Goal: Task Accomplishment & Management: Manage account settings

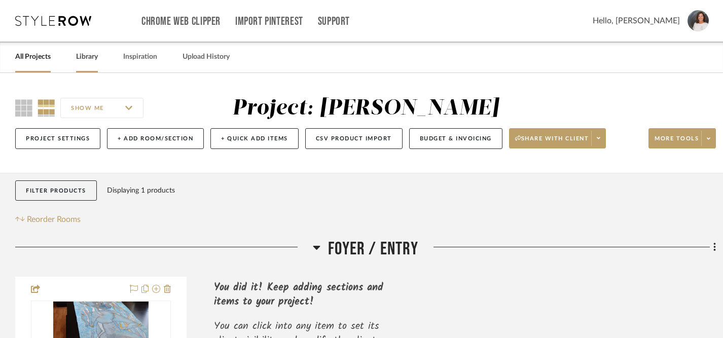
click at [88, 61] on link "Library" at bounding box center [87, 57] width 22 height 14
click at [88, 55] on link "Library" at bounding box center [87, 57] width 22 height 14
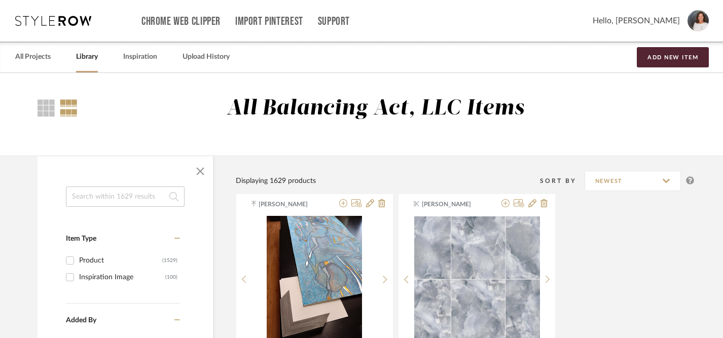
click at [121, 200] on input at bounding box center [125, 197] width 119 height 20
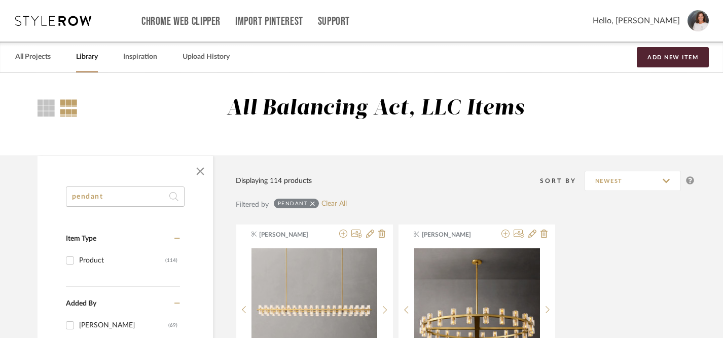
type input "pendant"
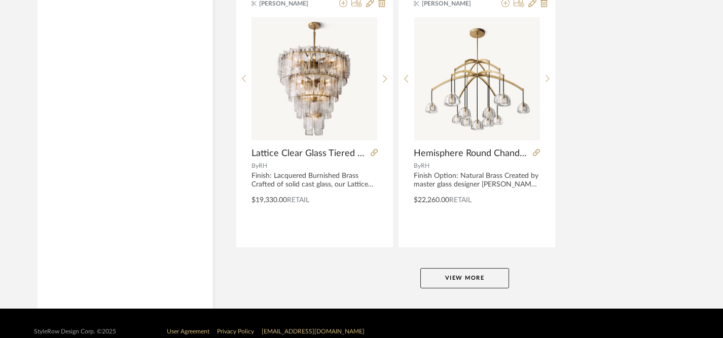
scroll to position [4657, 0]
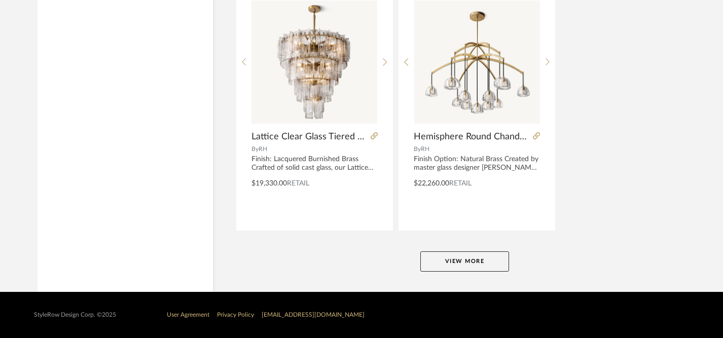
click at [467, 266] on button "View More" at bounding box center [464, 262] width 89 height 20
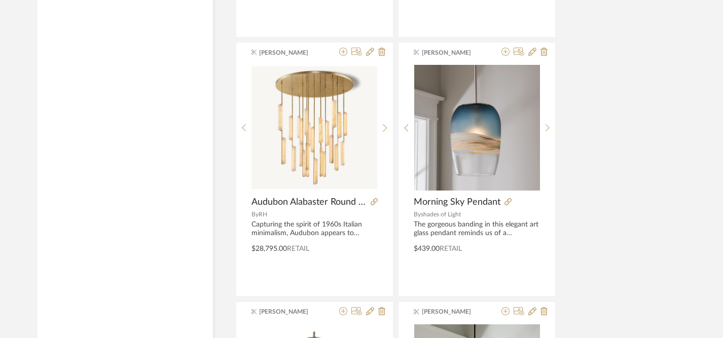
scroll to position [5890, 0]
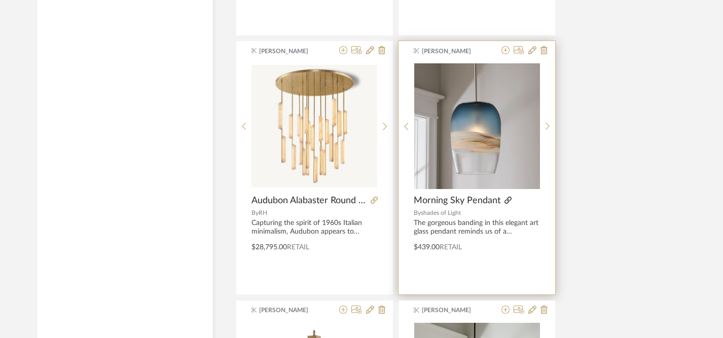
click at [506, 200] on icon at bounding box center [508, 200] width 7 height 7
click at [507, 52] on icon at bounding box center [506, 50] width 8 height 8
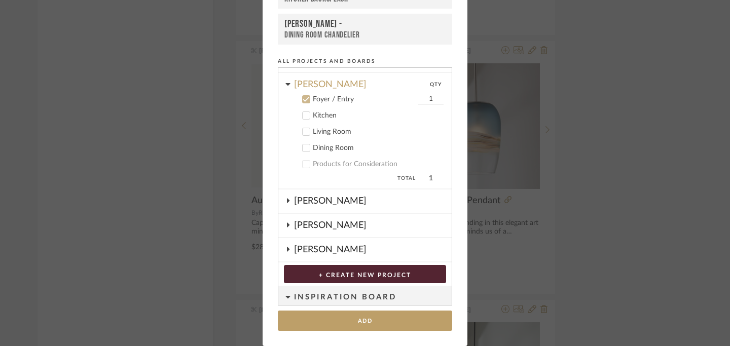
scroll to position [166, 0]
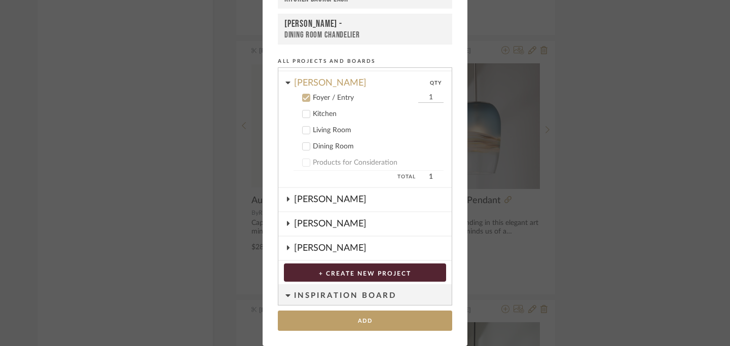
click at [303, 117] on icon at bounding box center [306, 114] width 7 height 7
click at [304, 97] on icon at bounding box center [306, 98] width 7 height 5
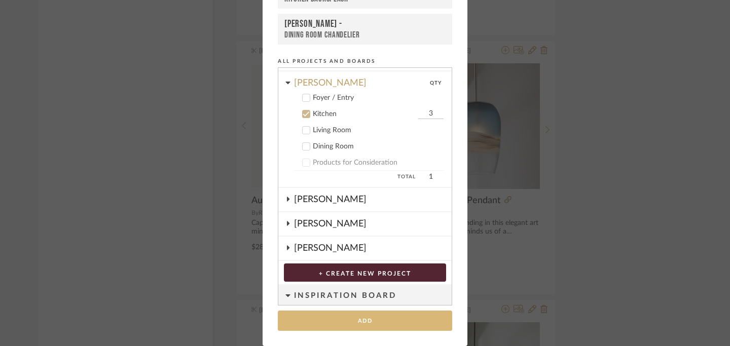
type input "3"
click at [377, 322] on button "Add" at bounding box center [365, 321] width 174 height 21
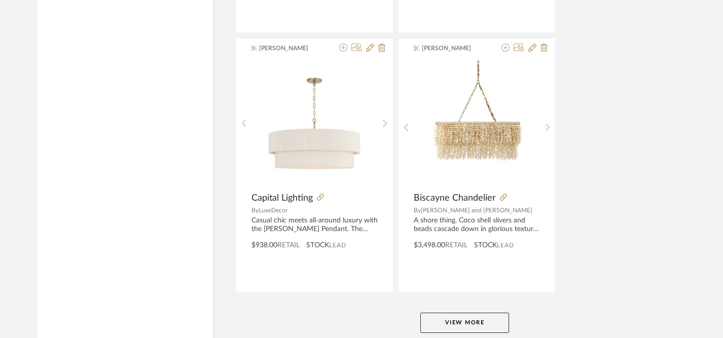
scroll to position [9328, 0]
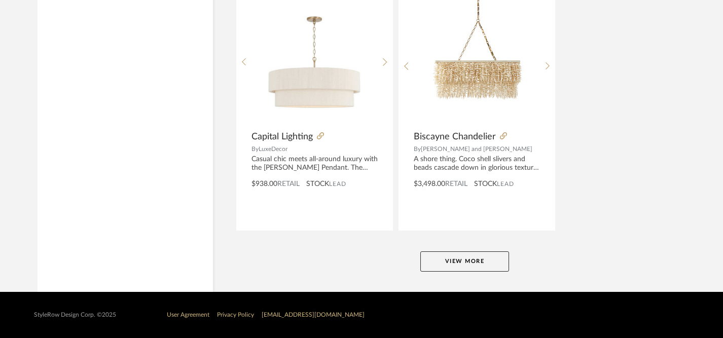
click at [449, 260] on button "View More" at bounding box center [464, 262] width 89 height 20
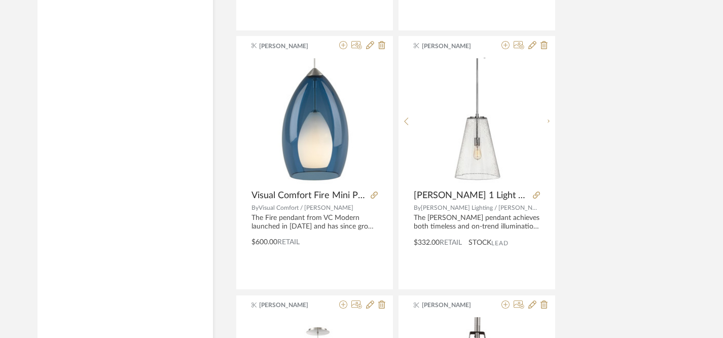
scroll to position [10568, 0]
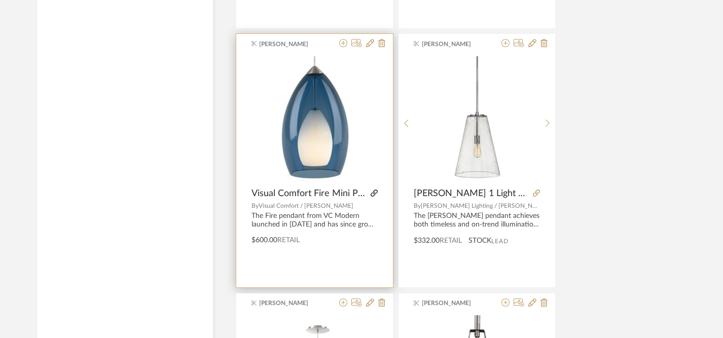
click at [375, 191] on icon at bounding box center [374, 193] width 7 height 7
click at [321, 147] on img "0" at bounding box center [315, 119] width 126 height 126
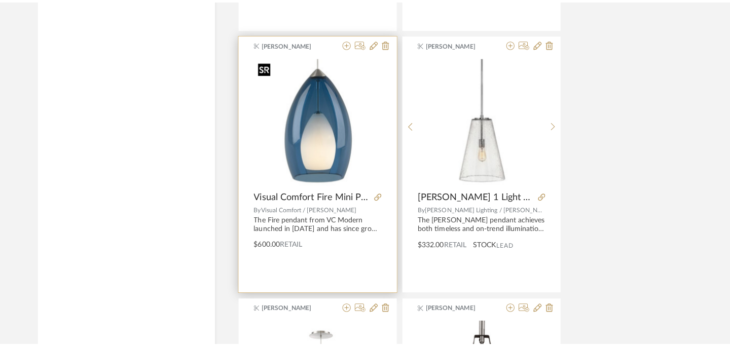
scroll to position [0, 0]
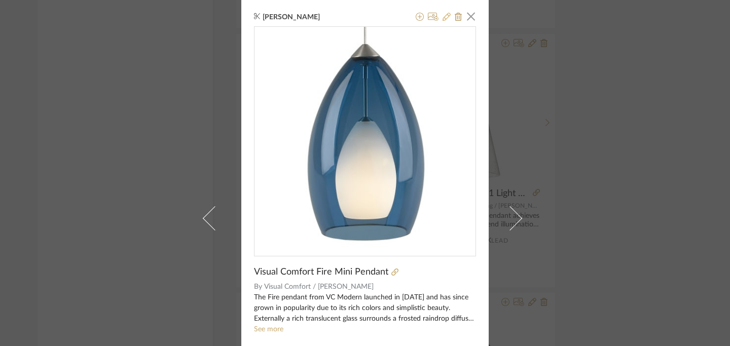
click at [444, 17] on icon at bounding box center [447, 17] width 8 height 8
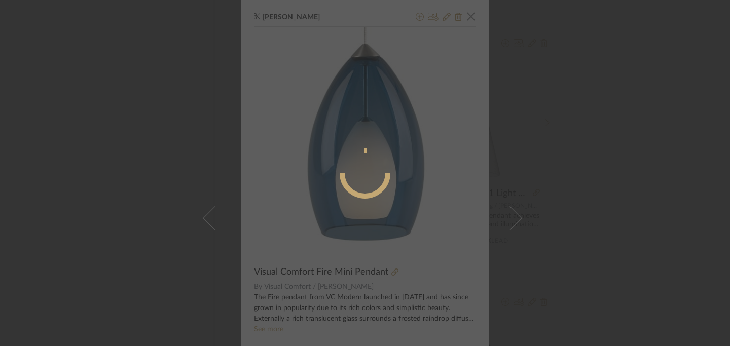
radio input "true"
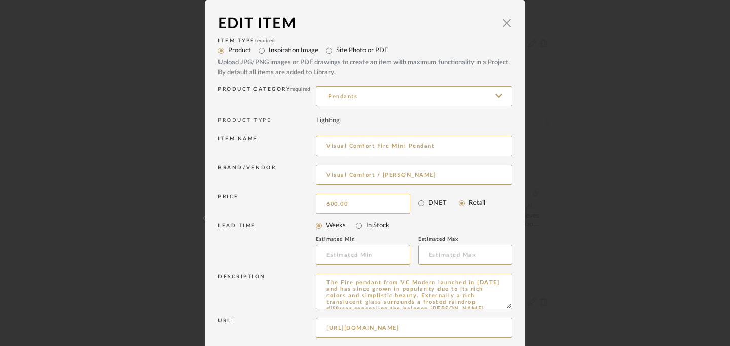
click at [337, 209] on input "600.00" at bounding box center [363, 204] width 94 height 20
type input "$666.00"
click at [460, 217] on div "LEAD TIME Weeks In Stock Estimated Min Estimated Max" at bounding box center [365, 244] width 294 height 55
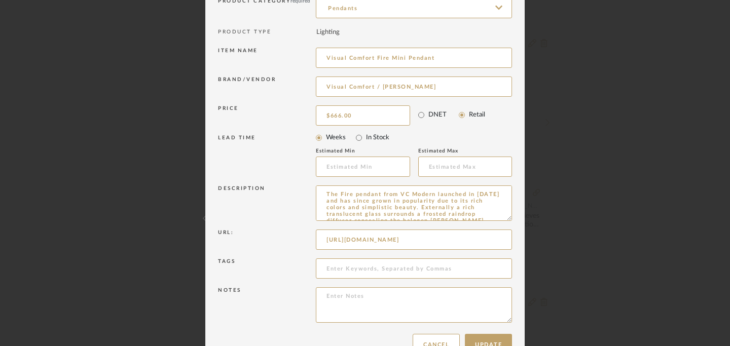
scroll to position [116, 0]
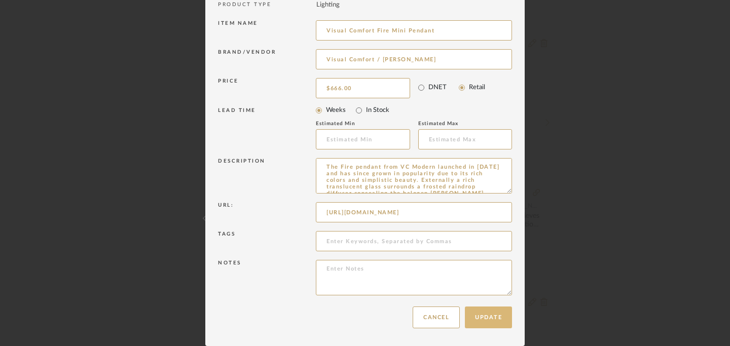
click at [486, 322] on button "Update" at bounding box center [488, 318] width 47 height 22
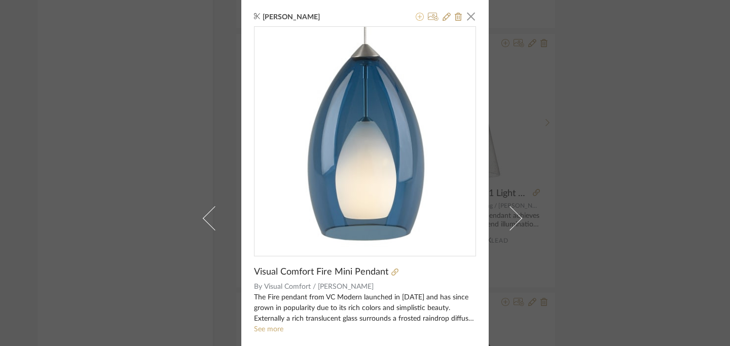
click at [417, 15] on icon at bounding box center [420, 17] width 8 height 8
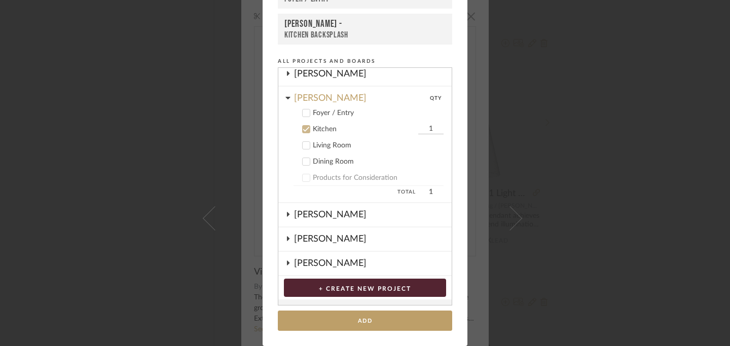
scroll to position [150, 0]
drag, startPoint x: 426, startPoint y: 132, endPoint x: 419, endPoint y: 132, distance: 6.1
click at [419, 132] on input "1" at bounding box center [430, 130] width 25 height 10
drag, startPoint x: 425, startPoint y: 131, endPoint x: 416, endPoint y: 131, distance: 9.1
click at [418, 131] on input "1" at bounding box center [430, 130] width 25 height 10
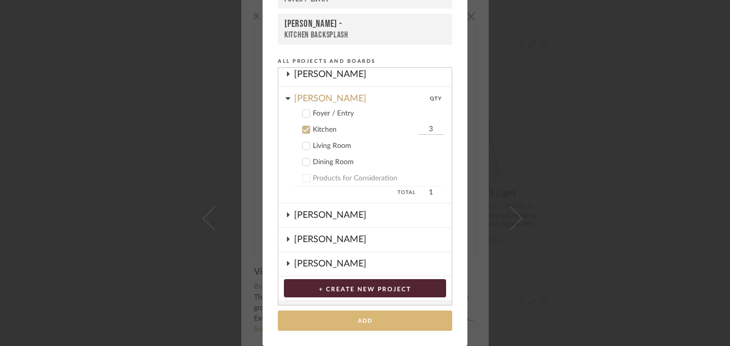
type input "3"
click at [372, 319] on button "Add" at bounding box center [365, 321] width 174 height 21
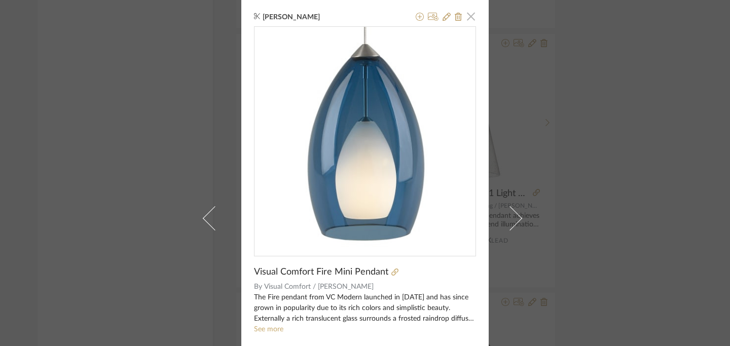
click at [467, 16] on span "button" at bounding box center [471, 16] width 20 height 20
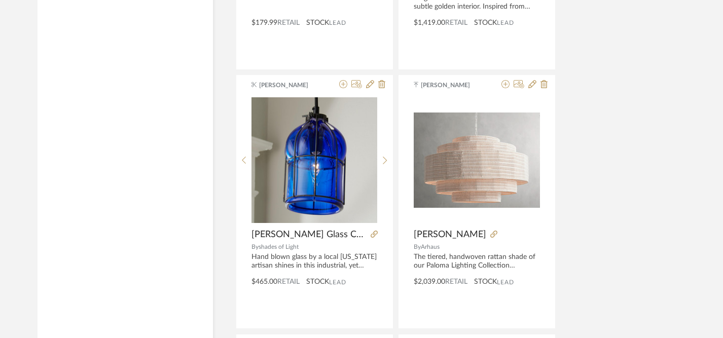
scroll to position [12085, 0]
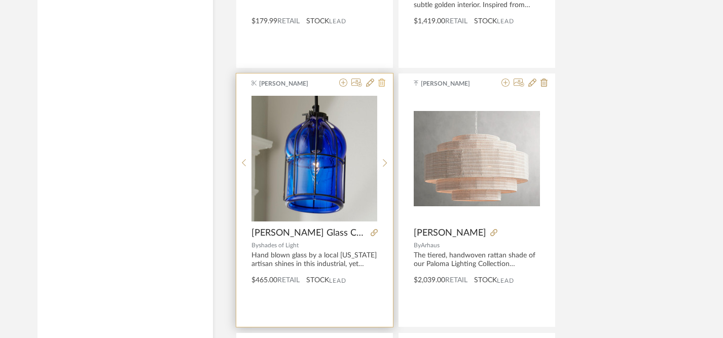
click at [382, 84] on icon at bounding box center [381, 83] width 7 height 8
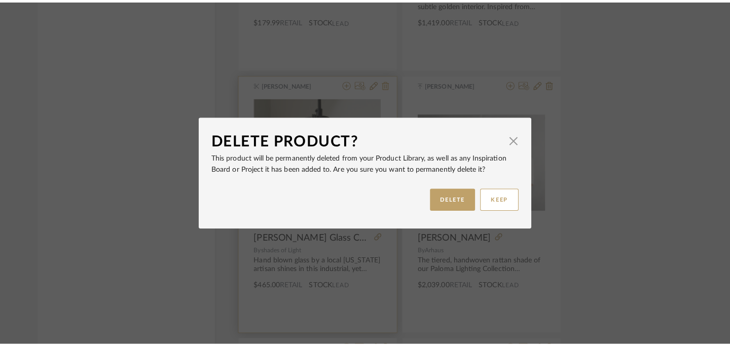
scroll to position [0, 0]
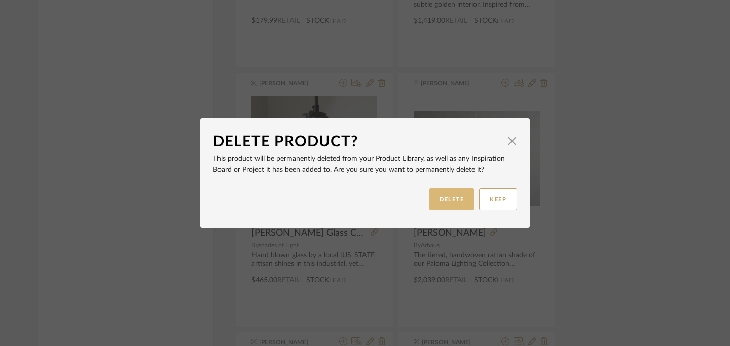
click at [452, 196] on button "DELETE" at bounding box center [452, 200] width 45 height 22
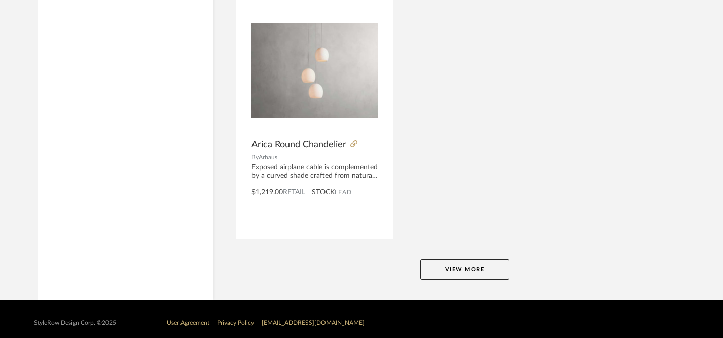
scroll to position [13998, 0]
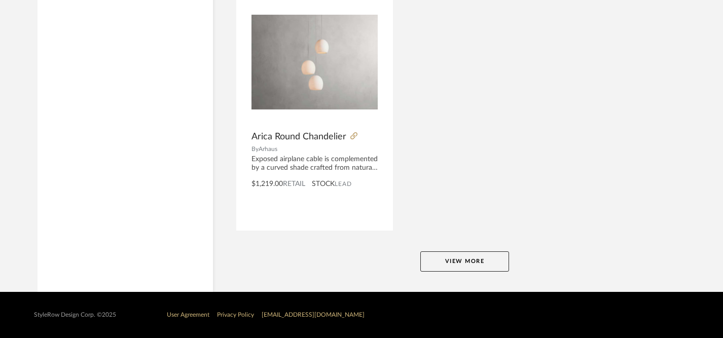
click at [466, 260] on button "View More" at bounding box center [464, 262] width 89 height 20
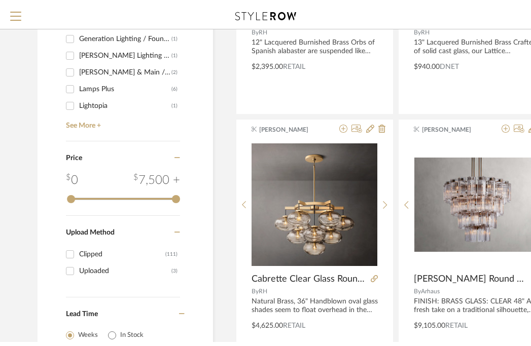
scroll to position [0, 0]
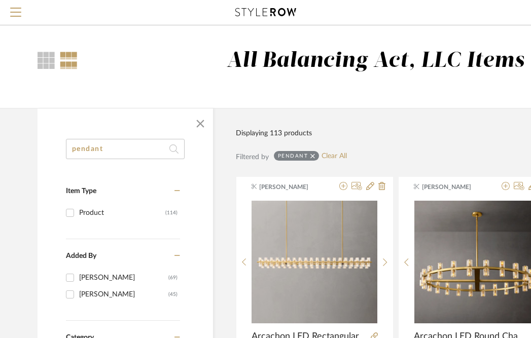
click at [269, 13] on icon at bounding box center [265, 12] width 61 height 8
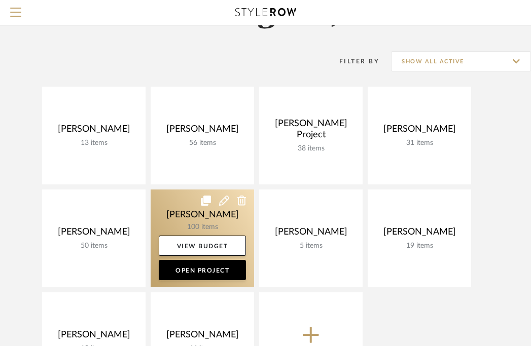
scroll to position [60, 0]
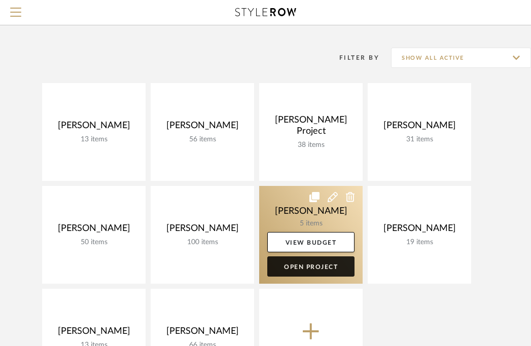
click at [309, 266] on link "Open Project" at bounding box center [310, 267] width 87 height 20
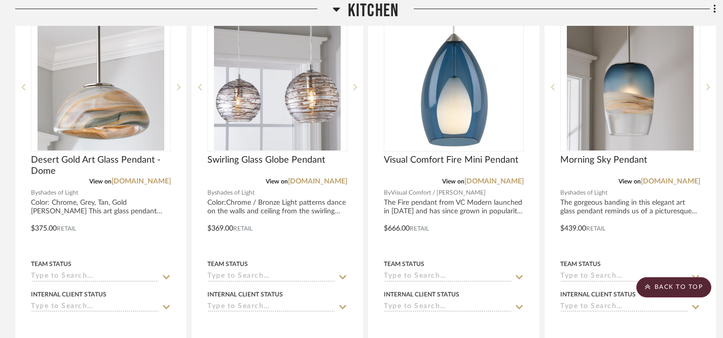
scroll to position [780, 0]
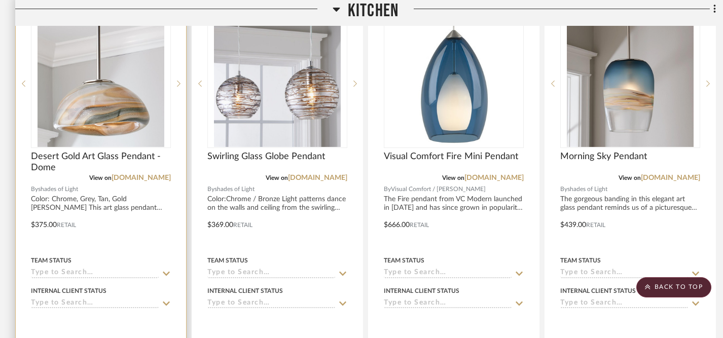
click at [167, 274] on icon at bounding box center [166, 273] width 7 height 4
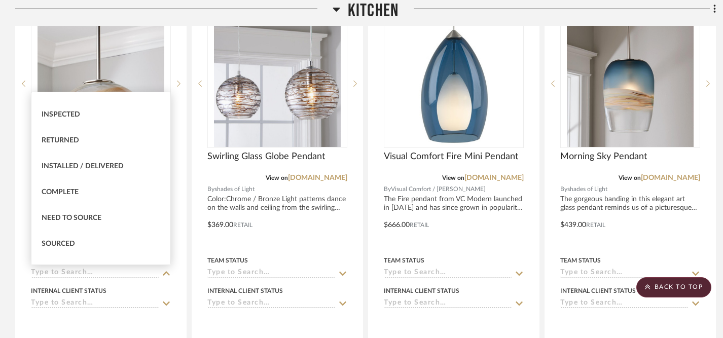
scroll to position [196, 0]
click at [73, 247] on span "Sourced" at bounding box center [58, 245] width 33 height 7
type input "[DATE]"
type input "Sourced"
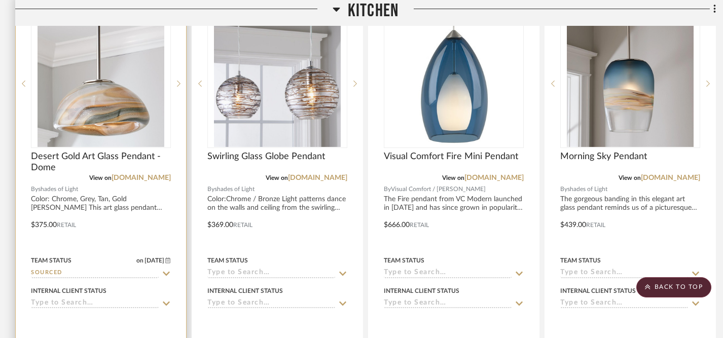
click at [167, 303] on icon at bounding box center [166, 304] width 9 height 8
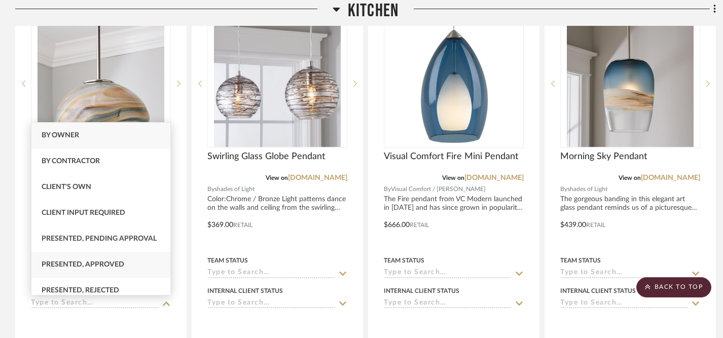
scroll to position [7, 0]
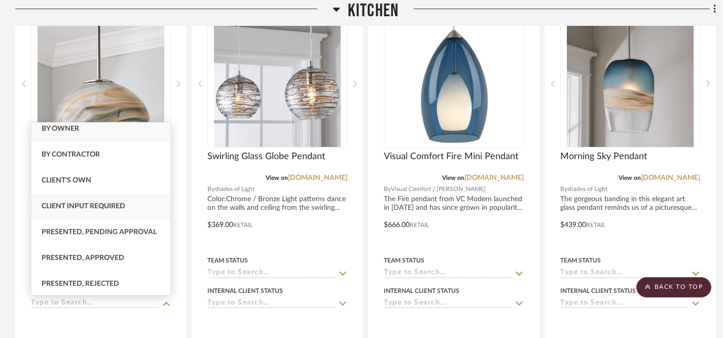
click at [120, 205] on span "Client Input Required" at bounding box center [84, 206] width 84 height 7
type input "[DATE]"
type input "Client Input Required"
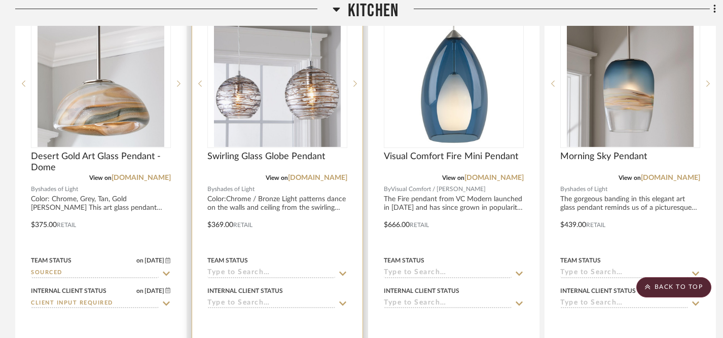
click at [343, 271] on icon at bounding box center [342, 274] width 9 height 8
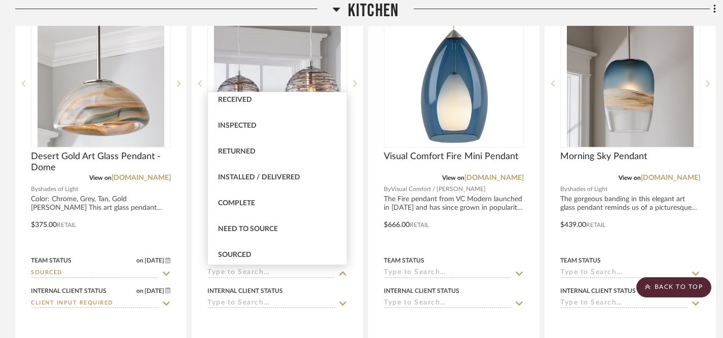
scroll to position [194, 0]
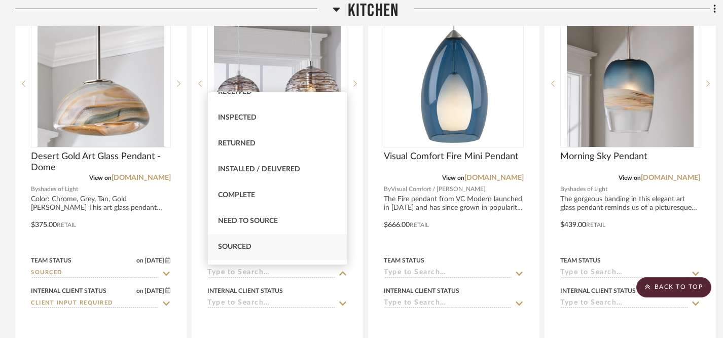
click at [249, 244] on span "Sourced" at bounding box center [234, 246] width 33 height 7
type input "[DATE]"
type input "Sourced"
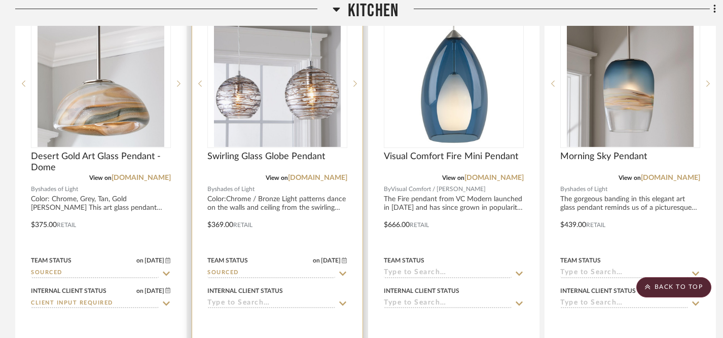
click at [343, 303] on icon at bounding box center [342, 304] width 9 height 8
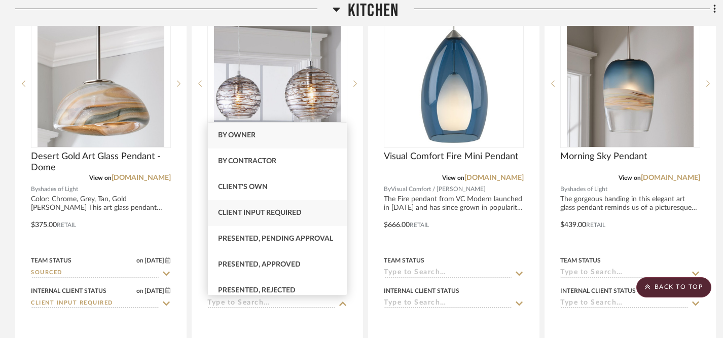
click at [296, 213] on span "Client Input Required" at bounding box center [260, 212] width 84 height 7
type input "[DATE]"
type input "Client Input Required"
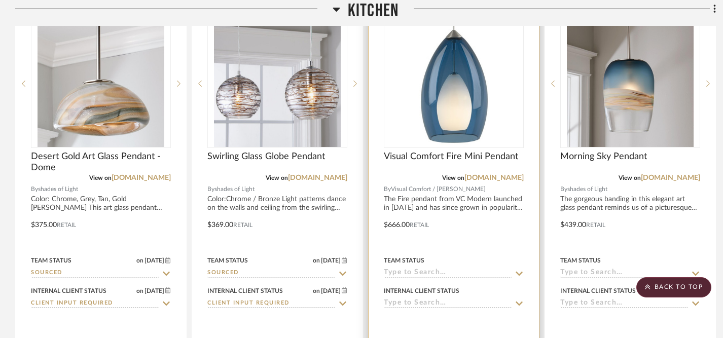
click at [519, 271] on icon at bounding box center [519, 274] width 9 height 8
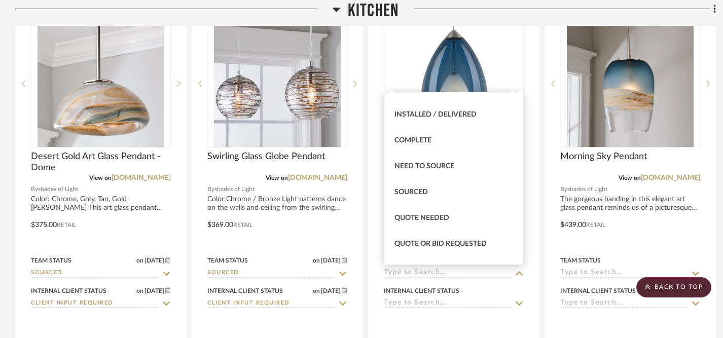
scroll to position [252, 0]
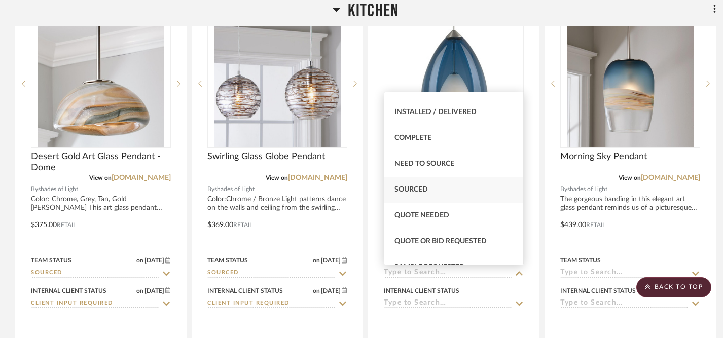
click at [458, 190] on div "Sourced" at bounding box center [453, 190] width 139 height 26
type input "[DATE]"
type input "Sourced"
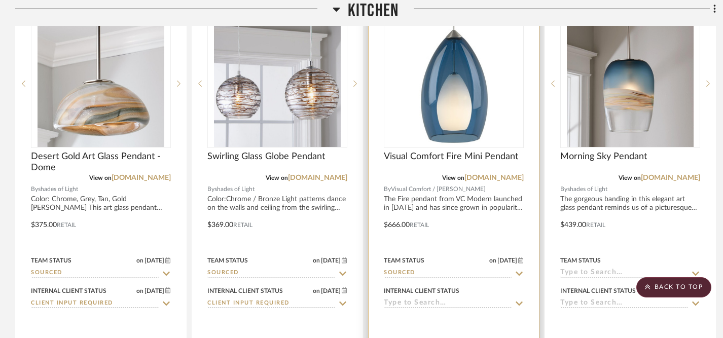
click at [519, 304] on icon at bounding box center [519, 304] width 7 height 4
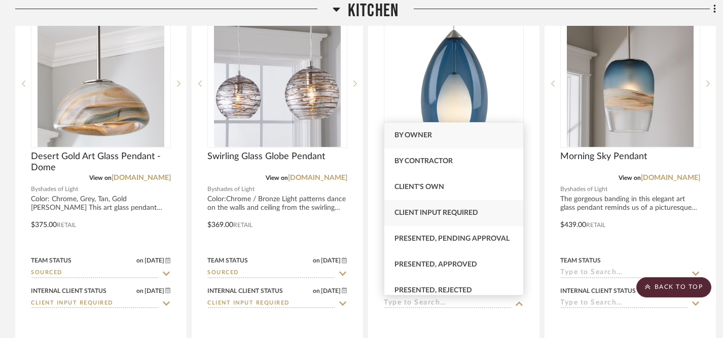
click at [471, 218] on div "Client Input Required" at bounding box center [453, 213] width 139 height 26
type input "[DATE]"
type input "Client Input Required"
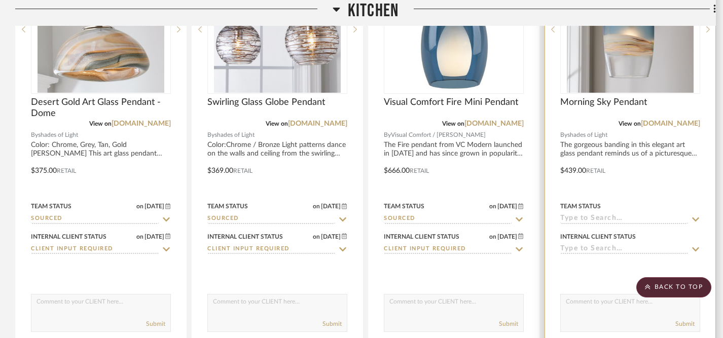
scroll to position [835, 0]
click at [694, 217] on icon at bounding box center [695, 218] width 7 height 4
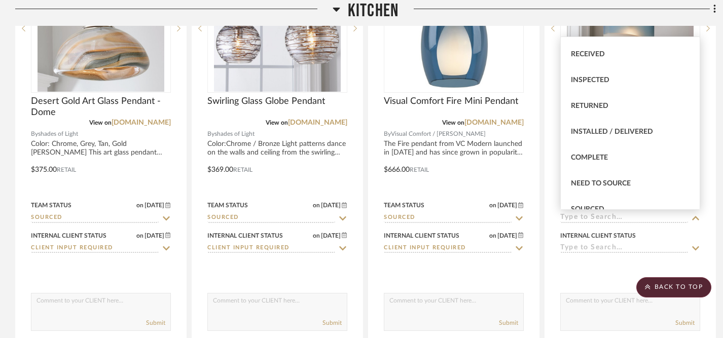
scroll to position [195, 0]
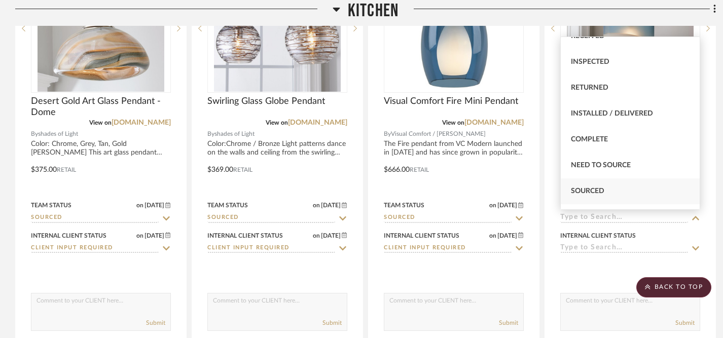
click at [611, 190] on div "Sourced" at bounding box center [630, 192] width 139 height 26
type input "[DATE]"
type input "Sourced"
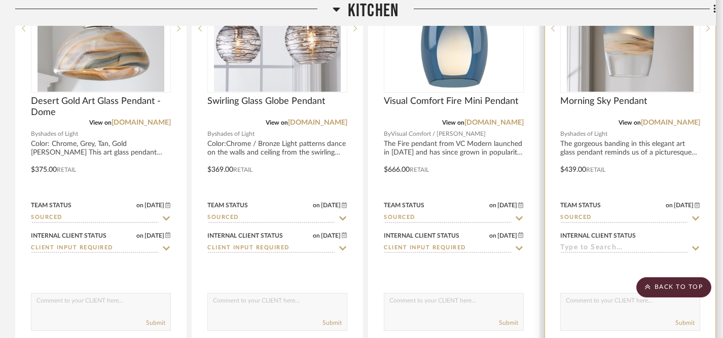
click at [695, 250] on icon at bounding box center [695, 249] width 7 height 4
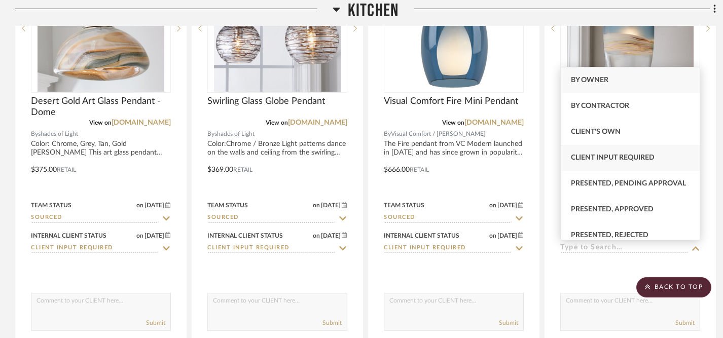
click at [630, 159] on span "Client Input Required" at bounding box center [613, 157] width 84 height 7
type input "[DATE]"
type input "Client Input Required"
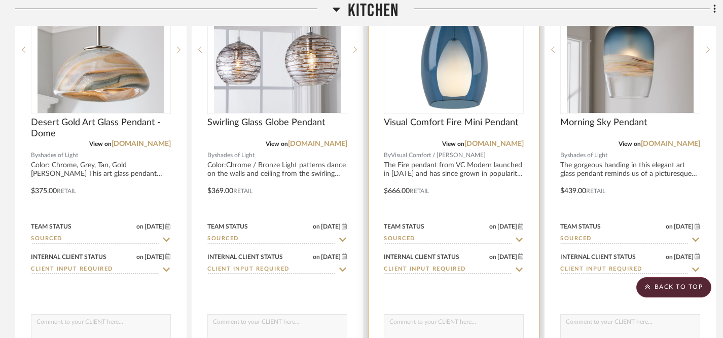
scroll to position [816, 0]
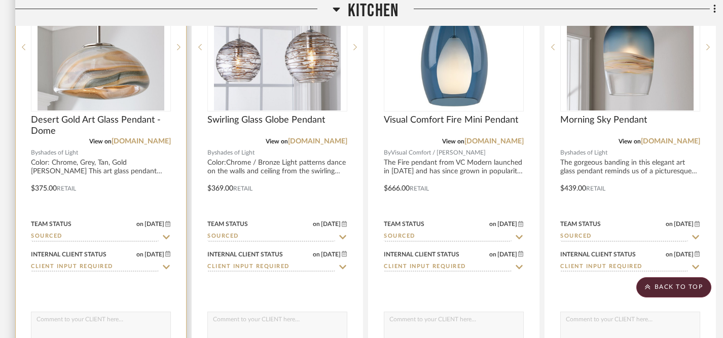
click at [114, 319] on textarea at bounding box center [100, 321] width 139 height 19
type textarea "H"
click at [71, 329] on textarea "Please provide feedback on what you like (& don't like) about each of these pen…" at bounding box center [100, 321] width 139 height 19
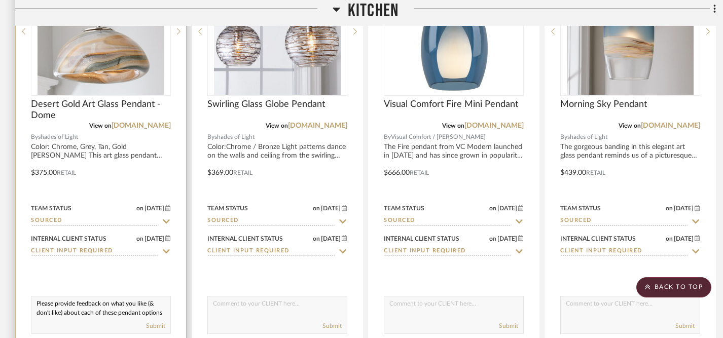
scroll to position [838, 0]
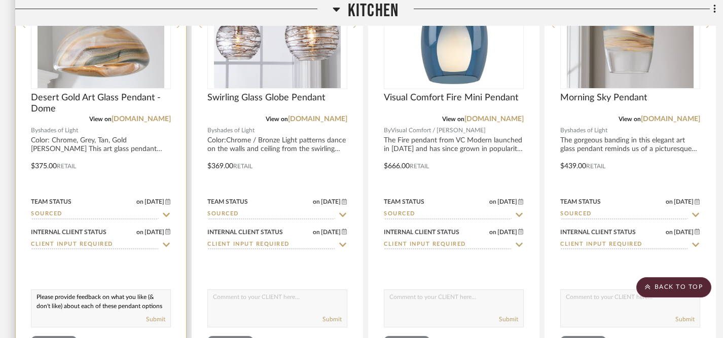
click at [154, 305] on textarea "Please provide feedback on what you like (& don't like) about each of these pen…" at bounding box center [100, 299] width 139 height 19
click at [85, 307] on textarea "Please provide feedback on what you like (& don't like) about each of these pen…" at bounding box center [100, 299] width 139 height 19
click at [134, 306] on textarea "Please provide feedback on what you like (& don't like) about each of these pen…" at bounding box center [100, 299] width 139 height 19
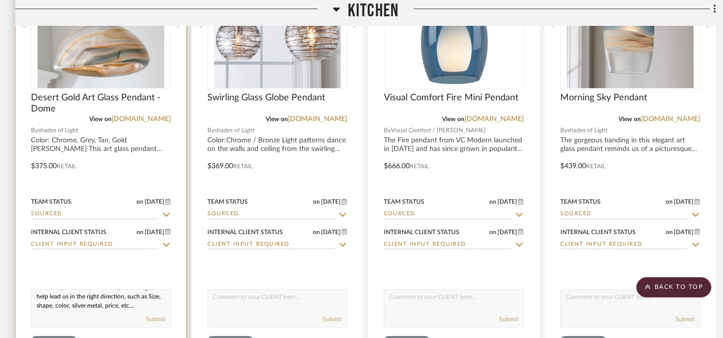
click at [39, 307] on textarea "Please provide feedback on what you like (& don't like) about each of these pen…" at bounding box center [100, 299] width 139 height 19
drag, startPoint x: 37, startPoint y: 296, endPoint x: 57, endPoint y: 321, distance: 32.4
click at [57, 321] on div "Please provide feedback on what you like (& don't like) about each of these pen…" at bounding box center [101, 309] width 140 height 38
paste textarea "share your feedback on what you like (and don’t like) about each of these penda…"
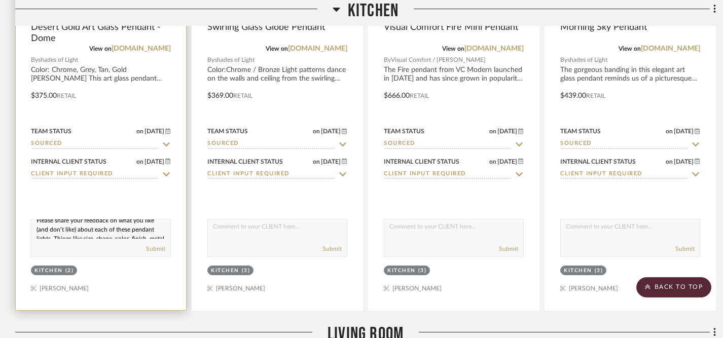
scroll to position [0, 0]
click at [109, 230] on textarea "Please share your feedback on what you like (and don’t like) about each of thes…" at bounding box center [100, 229] width 139 height 19
click at [37, 222] on textarea "Please share your comments on what you like (and don’t like) about each of thes…" at bounding box center [100, 229] width 139 height 19
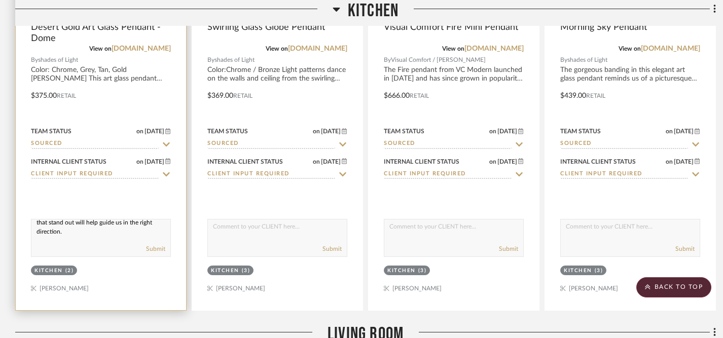
drag, startPoint x: 37, startPoint y: 222, endPoint x: 98, endPoint y: 246, distance: 65.4
click at [98, 246] on div "Please share your comments on what you like (and don’t like) about each of thes…" at bounding box center [101, 238] width 140 height 38
type textarea "Please share your comments on what you like (and don’t like) about each of thes…"
click at [154, 252] on button "Submit" at bounding box center [155, 248] width 19 height 9
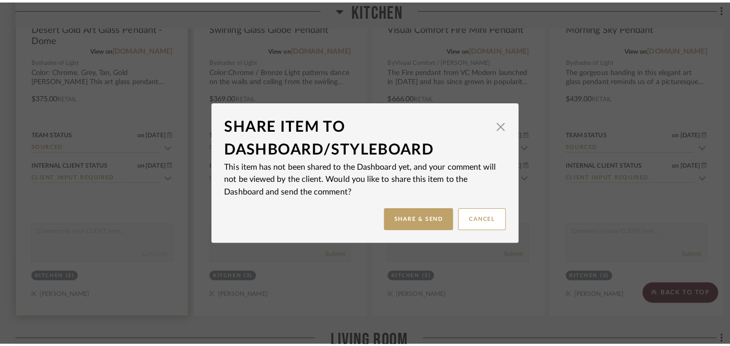
scroll to position [0, 0]
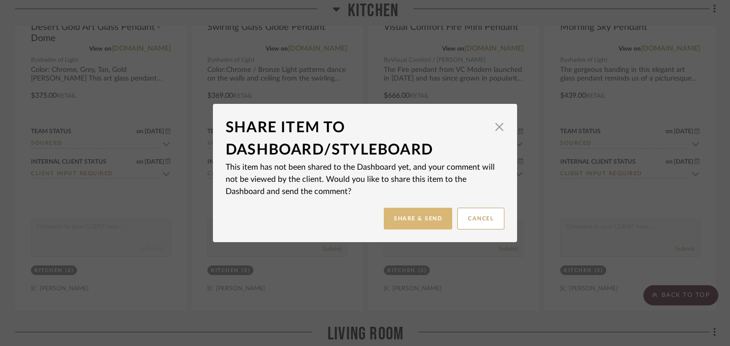
click at [407, 218] on button "Share & Send" at bounding box center [418, 219] width 68 height 22
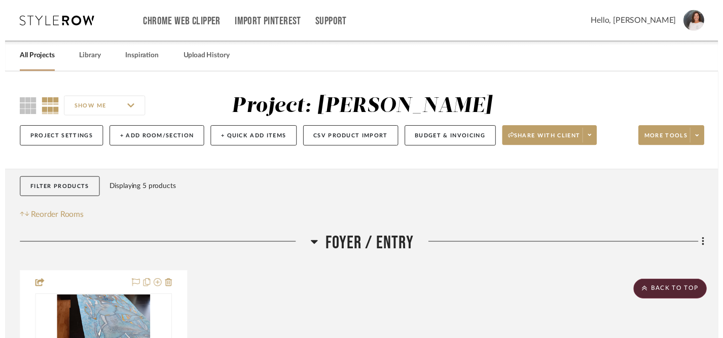
scroll to position [909, 0]
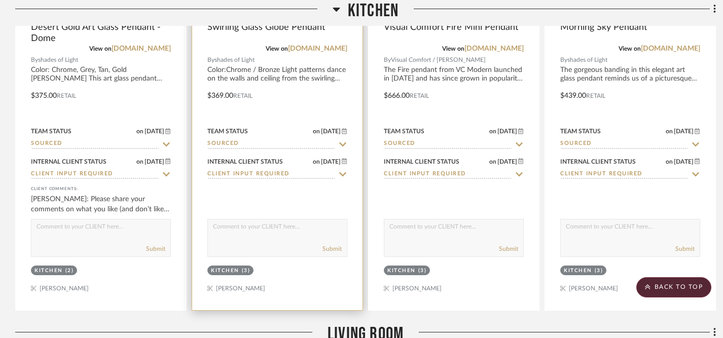
click at [260, 227] on textarea at bounding box center [277, 229] width 139 height 19
paste textarea "Please share your comments on what you like (and don’t like) about each of thes…"
type textarea "Please share your comments on what you like (and don’t like) about each of thes…"
click at [331, 249] on button "Submit" at bounding box center [332, 248] width 19 height 9
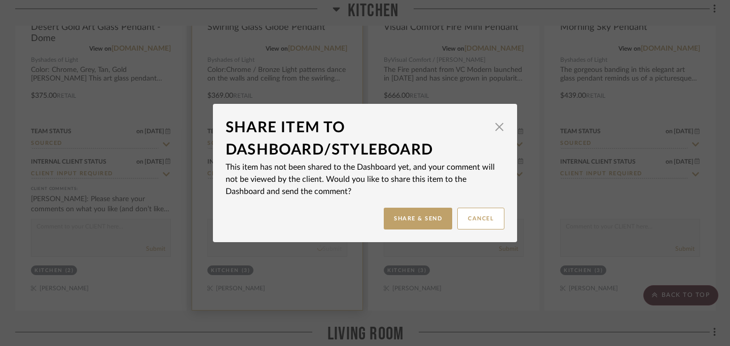
scroll to position [0, 0]
click at [422, 222] on button "Share & Send" at bounding box center [418, 219] width 68 height 22
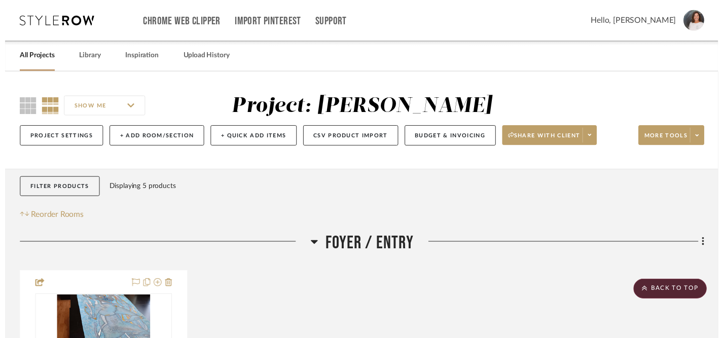
scroll to position [909, 0]
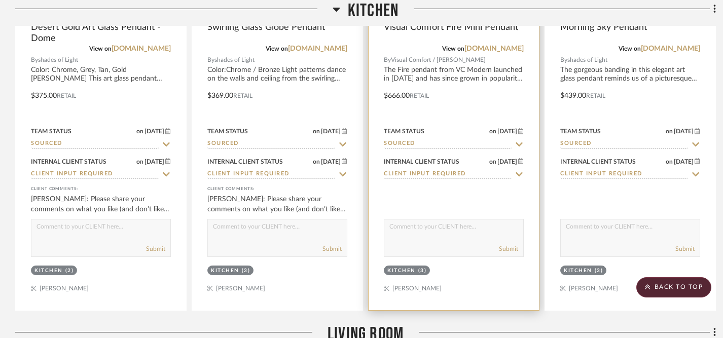
click at [418, 231] on textarea at bounding box center [453, 229] width 139 height 19
paste textarea "Please share your comments on what you like (and don’t like) about each of thes…"
type textarea "Please share your comments on what you like (and don’t like) about each of thes…"
click at [508, 249] on button "Submit" at bounding box center [508, 248] width 19 height 9
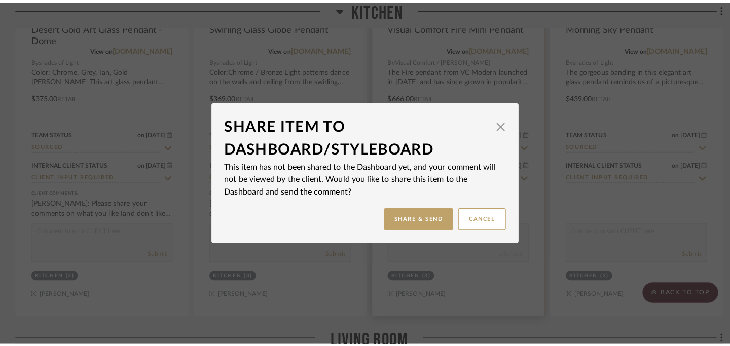
scroll to position [0, 0]
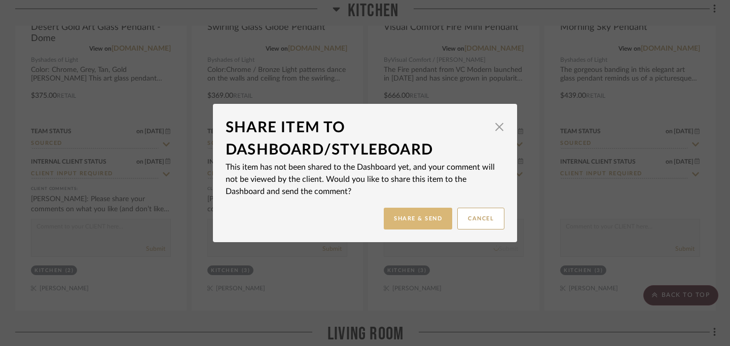
click at [425, 218] on button "Share & Send" at bounding box center [418, 219] width 68 height 22
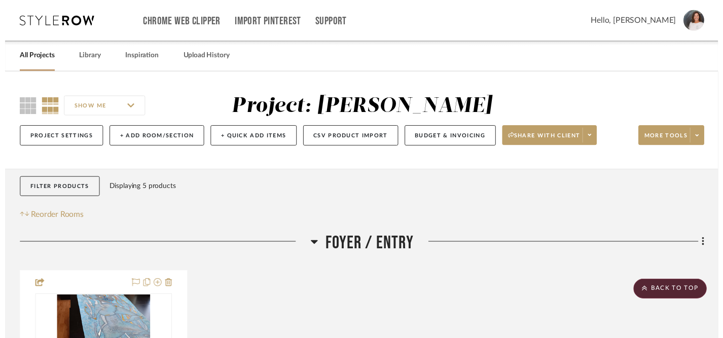
scroll to position [909, 0]
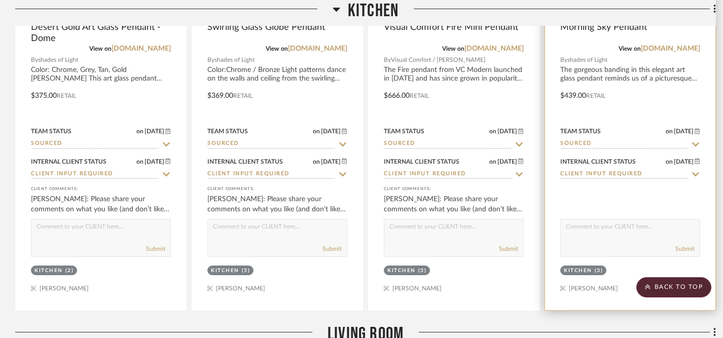
click at [628, 236] on textarea at bounding box center [630, 229] width 139 height 19
paste textarea "Please share your comments on what you like (and don’t like) about each of thes…"
type textarea "Please share your comments on what you like (and don’t like) about each of thes…"
click at [689, 249] on button "Submit" at bounding box center [685, 248] width 19 height 9
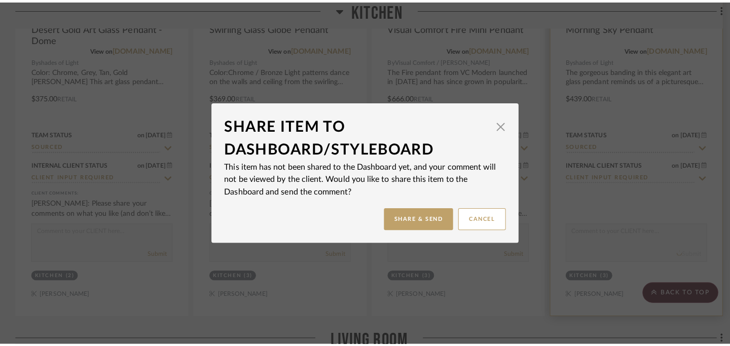
scroll to position [0, 0]
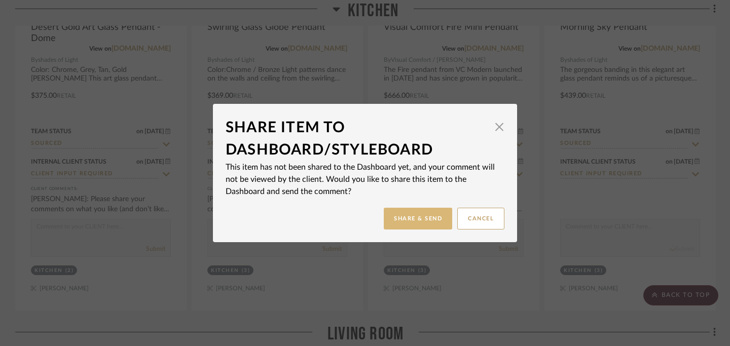
click at [424, 222] on button "Share & Send" at bounding box center [418, 219] width 68 height 22
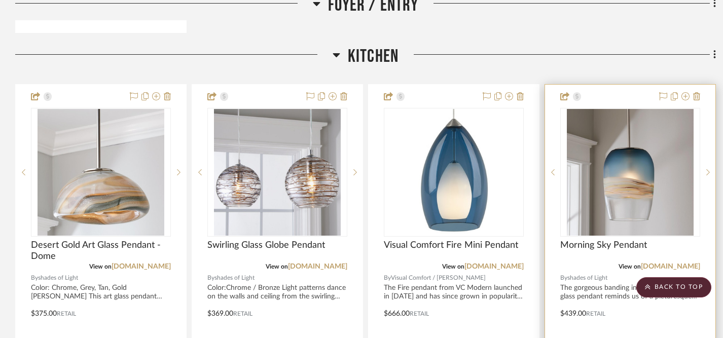
scroll to position [689, 0]
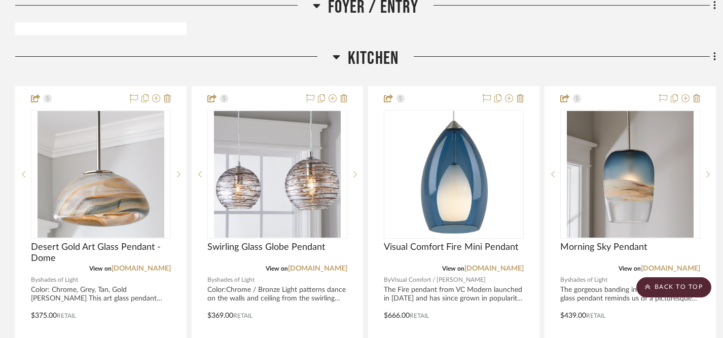
click at [384, 55] on span "Kitchen" at bounding box center [373, 59] width 51 height 22
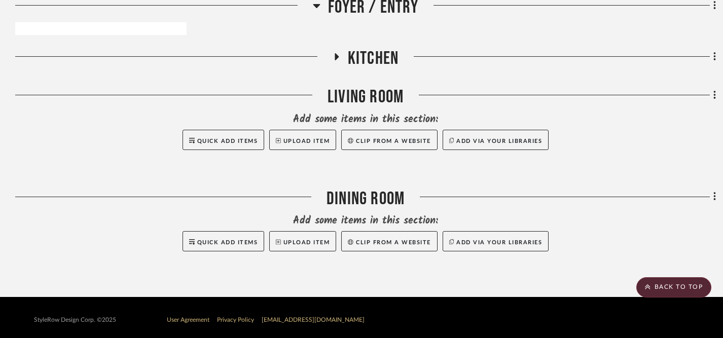
click at [336, 53] on icon at bounding box center [336, 57] width 12 height 8
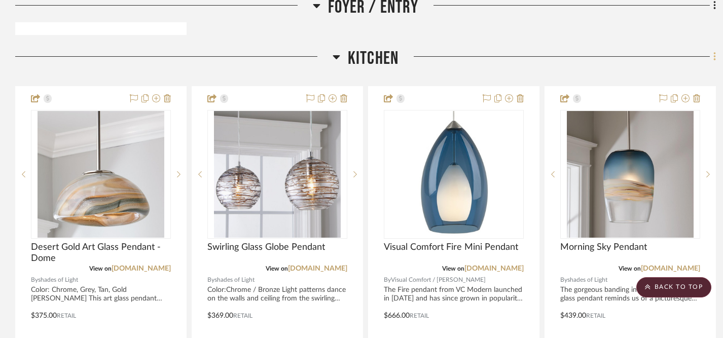
click at [715, 57] on icon at bounding box center [715, 56] width 2 height 9
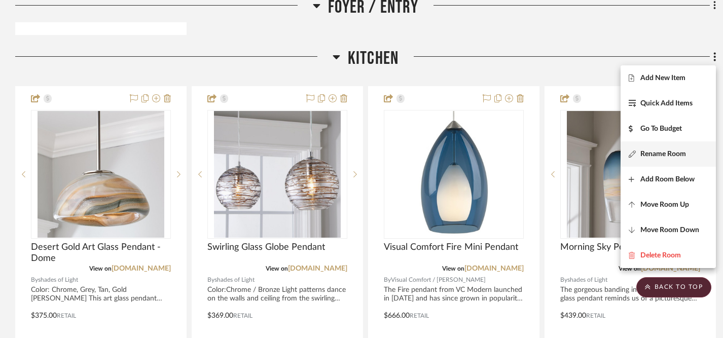
click at [662, 156] on span "Rename Room" at bounding box center [664, 154] width 46 height 9
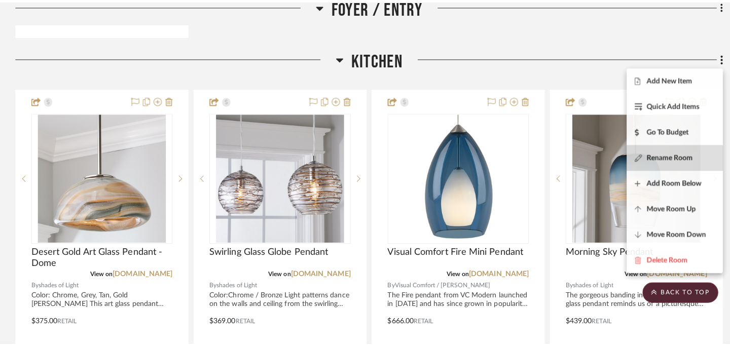
scroll to position [0, 0]
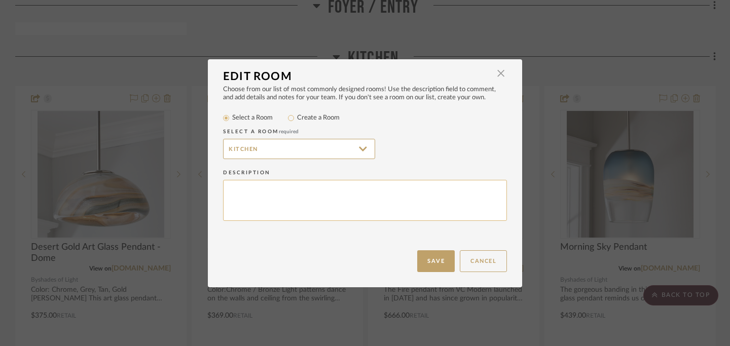
click at [482, 194] on textarea at bounding box center [365, 200] width 284 height 41
type textarea "p"
type textarea "Pendant lights for over island + counter stools"
click at [428, 263] on button "Save" at bounding box center [436, 262] width 38 height 22
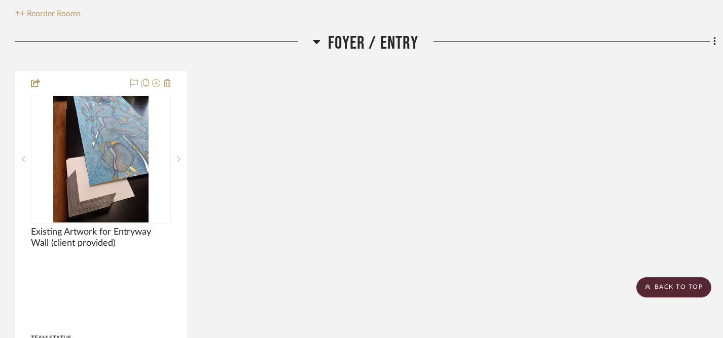
scroll to position [200, 0]
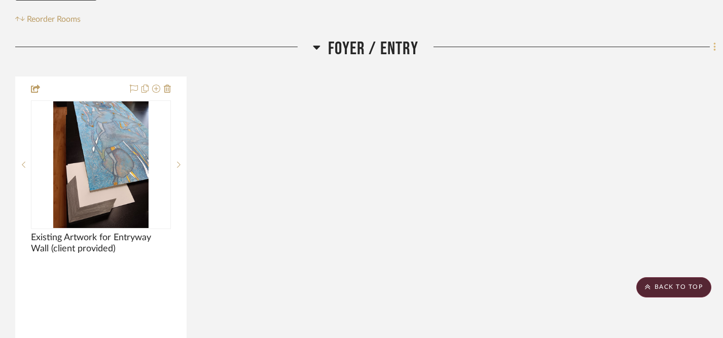
click at [715, 48] on icon at bounding box center [715, 47] width 2 height 9
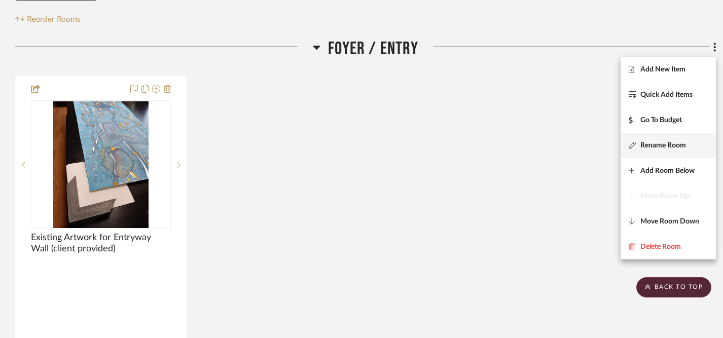
click at [661, 145] on span "Rename Room" at bounding box center [664, 146] width 46 height 9
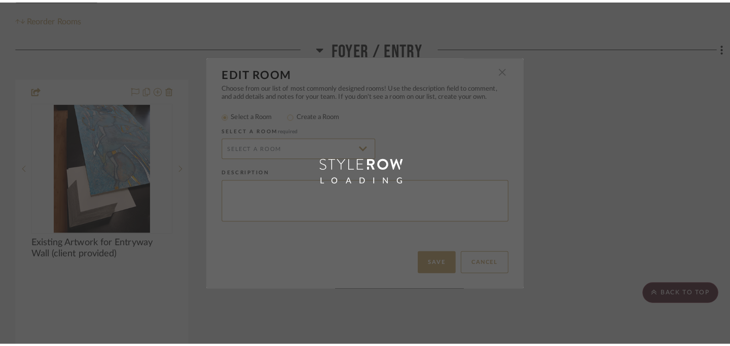
scroll to position [0, 0]
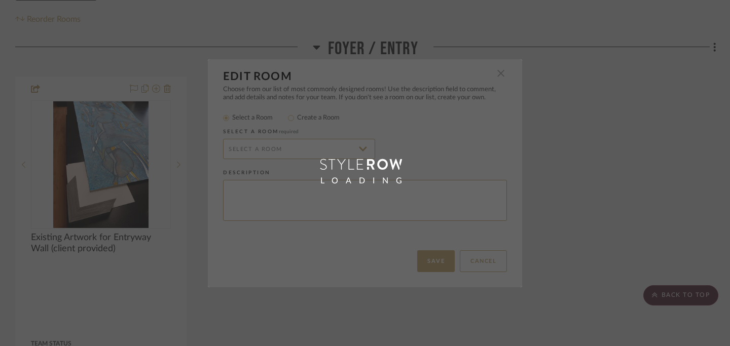
type input "Foyer / Entry"
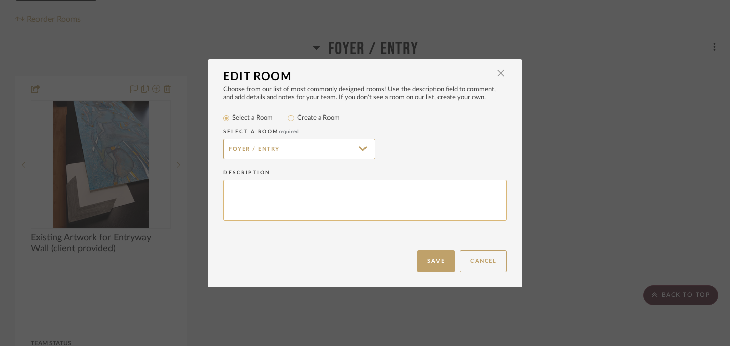
click at [440, 207] on textarea at bounding box center [365, 200] width 284 height 41
type textarea "Rug inside front door + console or bench"
click at [432, 262] on button "Save" at bounding box center [436, 262] width 38 height 22
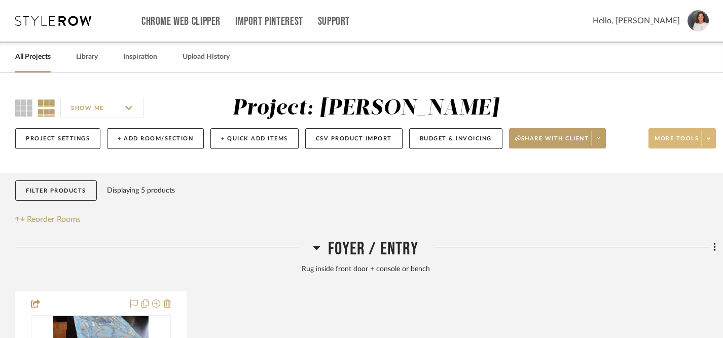
click at [708, 138] on icon at bounding box center [709, 139] width 4 height 6
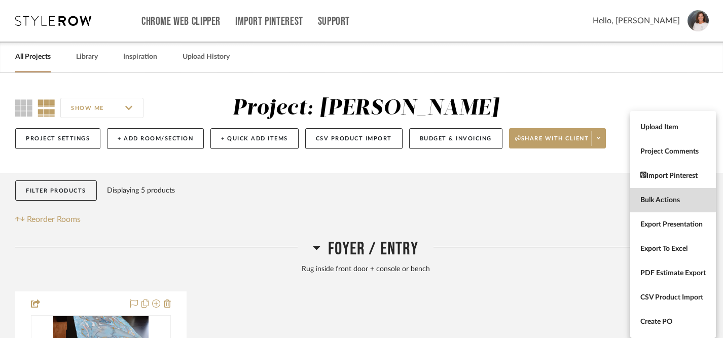
click at [655, 197] on span "Bulk Actions" at bounding box center [673, 200] width 65 height 9
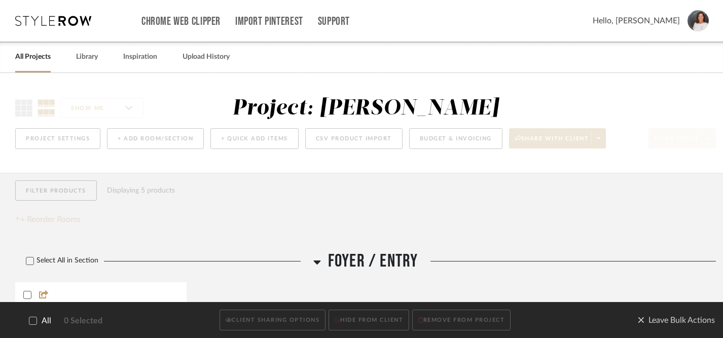
click at [31, 320] on icon at bounding box center [32, 321] width 7 height 7
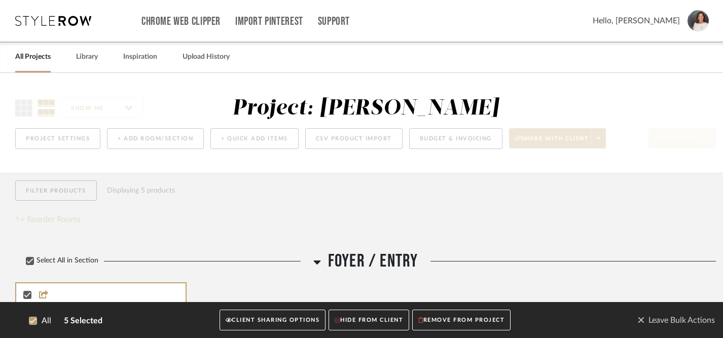
click at [250, 321] on button "CLIENT SHARING OPTIONS" at bounding box center [273, 320] width 106 height 21
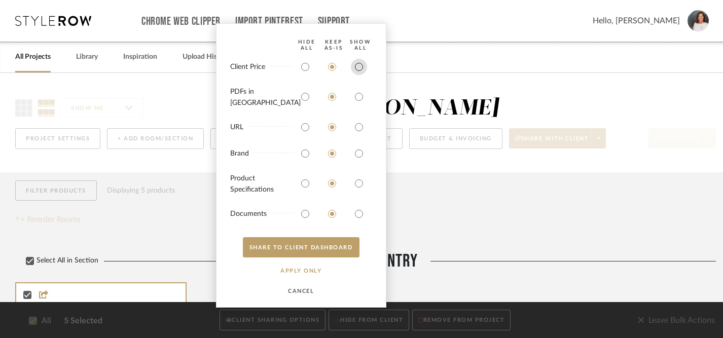
click at [361, 75] on input "radio" at bounding box center [359, 67] width 16 height 16
radio input "true"
click at [360, 99] on input "radio" at bounding box center [359, 97] width 16 height 16
radio input "true"
click at [360, 129] on input "radio" at bounding box center [359, 127] width 16 height 16
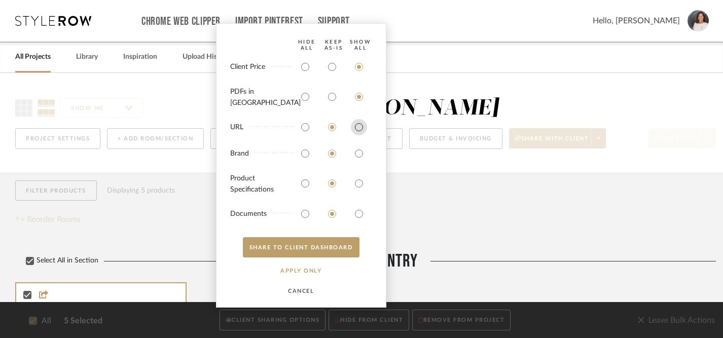
radio input "true"
click at [359, 156] on input "radio" at bounding box center [359, 154] width 16 height 16
radio input "true"
click at [361, 186] on input "radio" at bounding box center [359, 184] width 16 height 16
radio input "true"
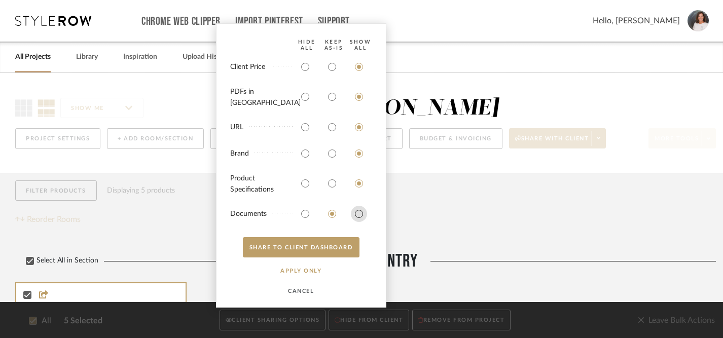
click at [360, 218] on input "radio" at bounding box center [359, 214] width 16 height 16
radio input "true"
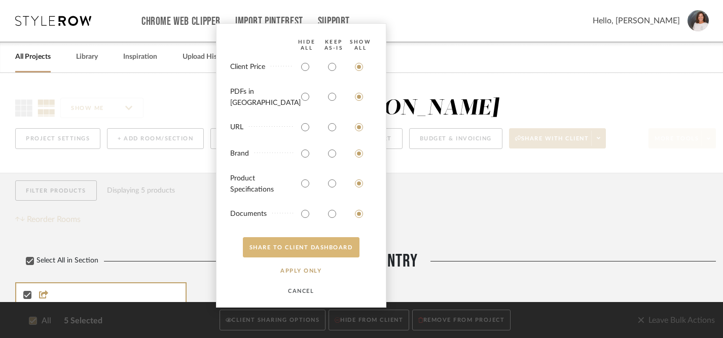
click at [308, 246] on button "SHARE TO CLIENT Dashboard" at bounding box center [301, 247] width 117 height 20
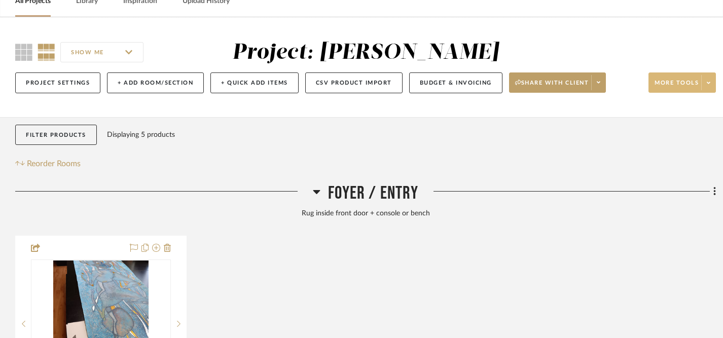
scroll to position [55, 0]
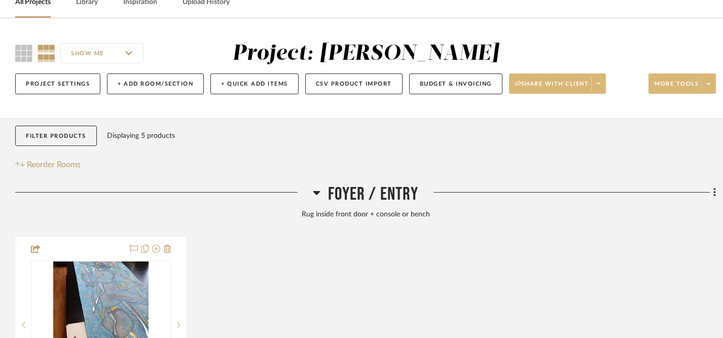
click at [540, 84] on span "Share with client" at bounding box center [552, 87] width 74 height 15
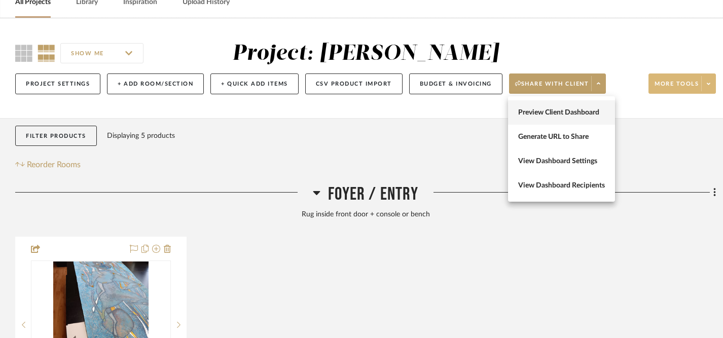
click at [533, 113] on span "Preview Client Dashboard" at bounding box center [561, 113] width 87 height 9
